Goal: Task Accomplishment & Management: Manage account settings

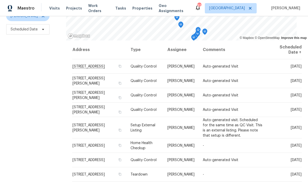
scroll to position [68, 0]
click at [0, 0] on icon at bounding box center [0, 0] width 0 height 0
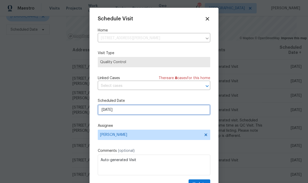
click at [134, 113] on input "[DATE]" at bounding box center [154, 110] width 112 height 10
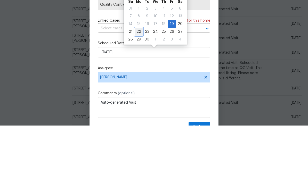
click at [137, 86] on div "22" at bounding box center [139, 89] width 8 height 7
type input "[DATE]"
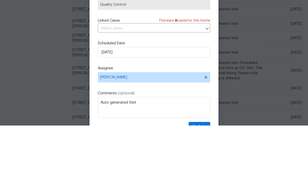
scroll to position [21, 0]
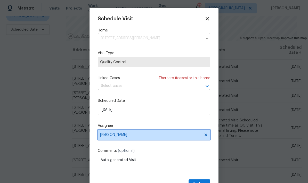
click at [174, 140] on span "[PERSON_NAME]" at bounding box center [154, 135] width 112 height 10
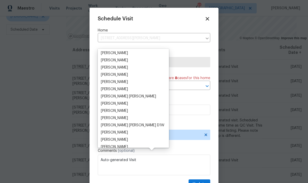
scroll to position [74, 0]
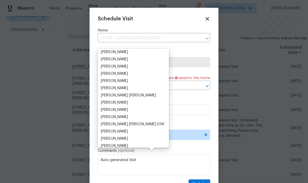
click at [127, 57] on div "[PERSON_NAME]" at bounding box center [114, 59] width 27 height 5
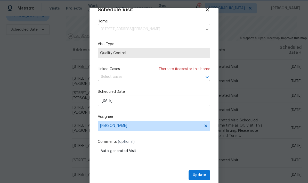
scroll to position [10, 0]
click at [205, 175] on span "Update" at bounding box center [199, 175] width 13 height 6
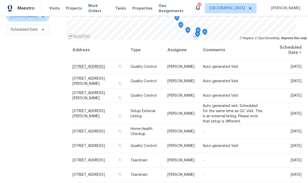
click at [0, 0] on icon at bounding box center [0, 0] width 0 height 0
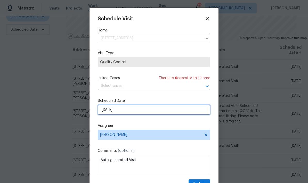
click at [155, 111] on input "[DATE]" at bounding box center [154, 110] width 112 height 10
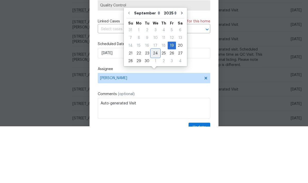
click at [154, 106] on div "24" at bounding box center [155, 109] width 9 height 7
type input "[DATE]"
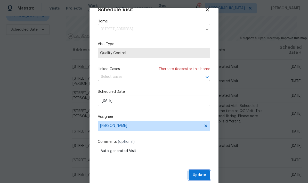
click at [206, 175] on button "Update" at bounding box center [200, 175] width 22 height 10
